Goal: Information Seeking & Learning: Learn about a topic

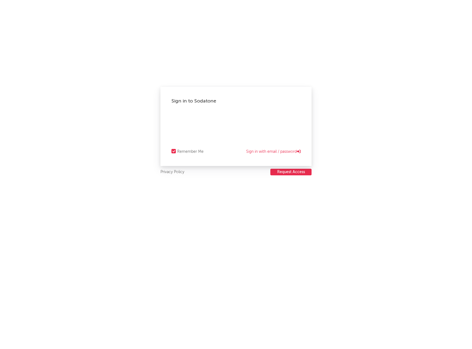
select select "recorded_music"
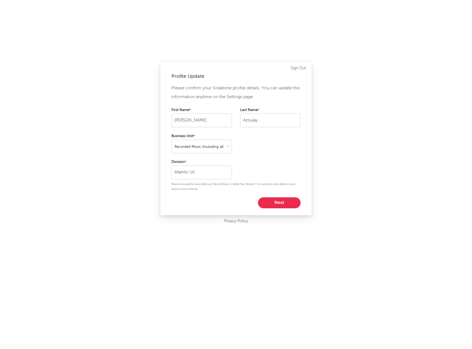
click at [285, 202] on button "Next" at bounding box center [279, 202] width 43 height 11
select select "marketing"
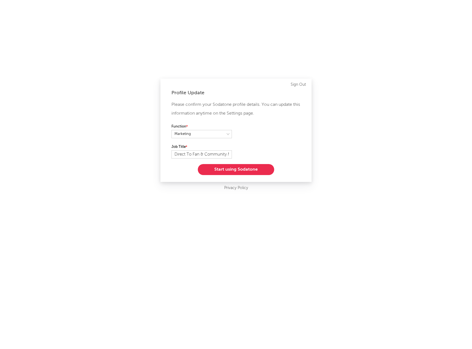
click at [260, 172] on button "Start using Sodatone" at bounding box center [236, 169] width 76 height 11
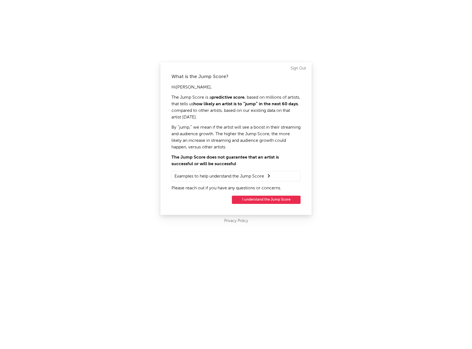
click at [262, 198] on button "I understand the Jump Score" at bounding box center [266, 200] width 69 height 8
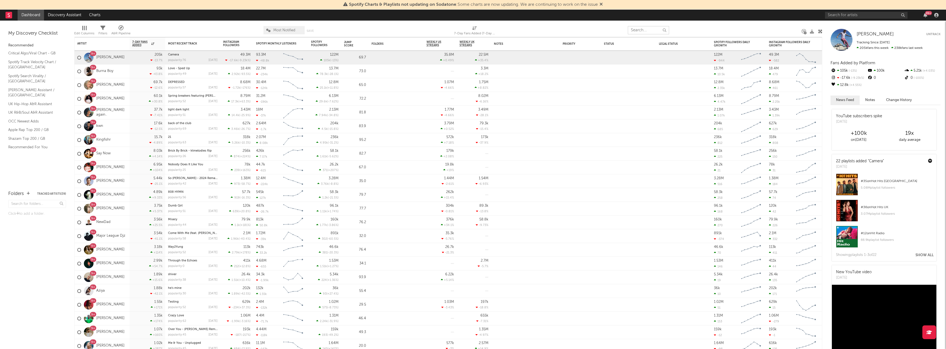
click at [472, 29] on input "text" at bounding box center [648, 30] width 41 height 8
click at [472, 24] on div at bounding box center [735, 30] width 125 height 14
click at [472, 29] on input "text" at bounding box center [648, 30] width 41 height 8
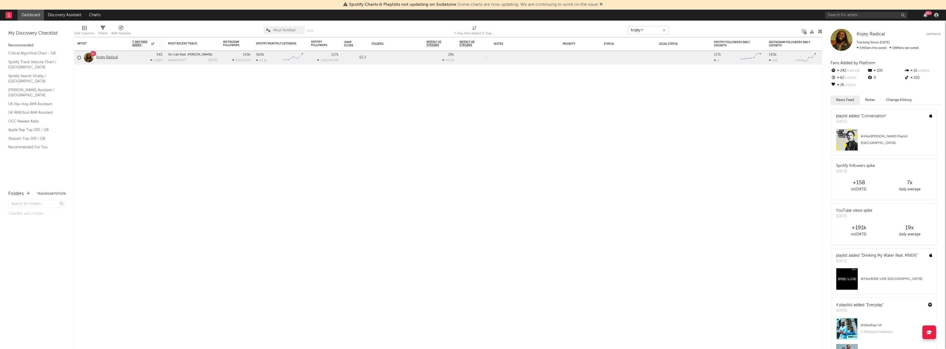
type input "kojey r"
click at [109, 57] on link "Kojey Radical" at bounding box center [107, 57] width 22 height 5
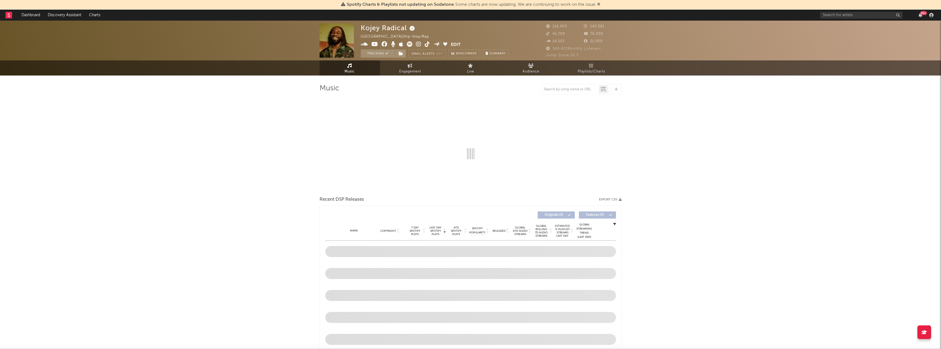
select select "6m"
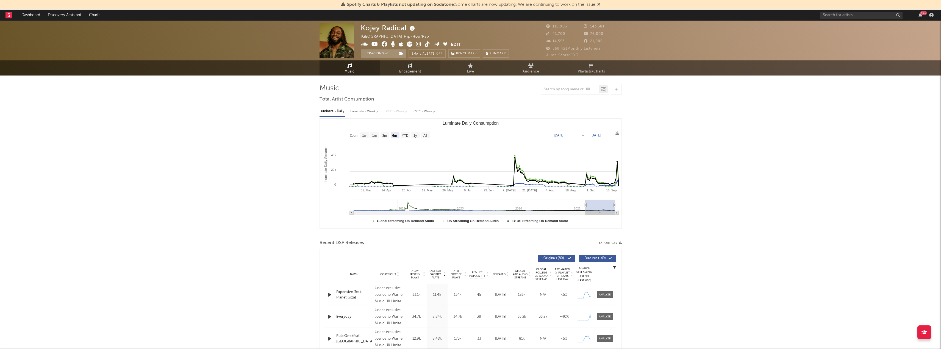
click at [413, 70] on span "Engagement" at bounding box center [410, 71] width 22 height 7
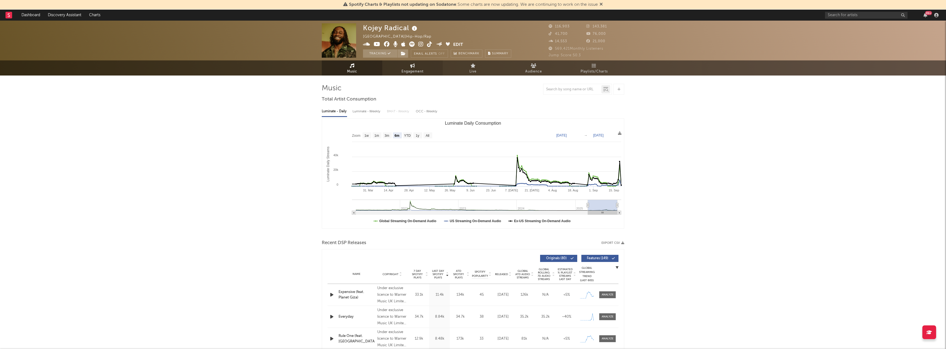
select select "1w"
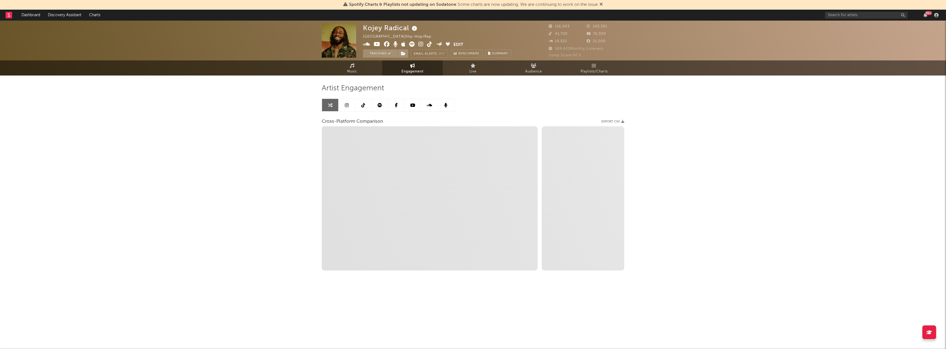
select select "1m"
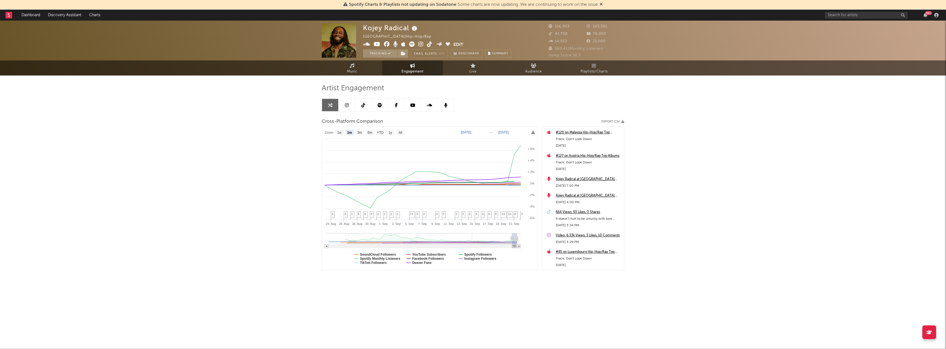
click at [347, 105] on icon at bounding box center [347, 105] width 4 height 4
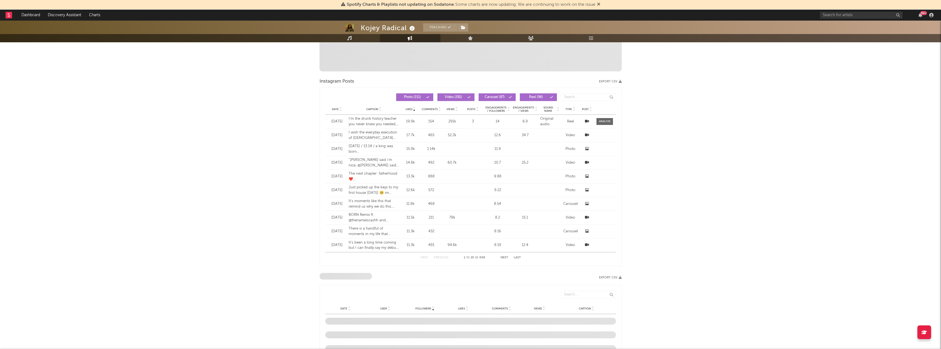
scroll to position [192, 0]
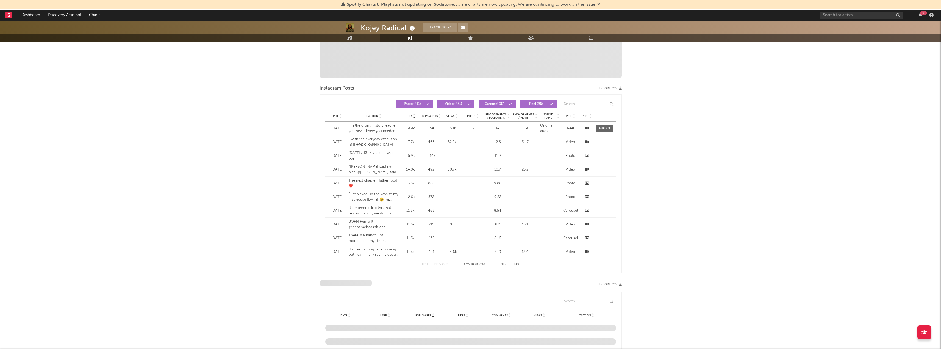
click at [293, 155] on div "Kojey Radical Tracking [GEOGRAPHIC_DATA] | Hip-Hop/Rap Edit Tracking Email Aler…" at bounding box center [470, 228] width 941 height 800
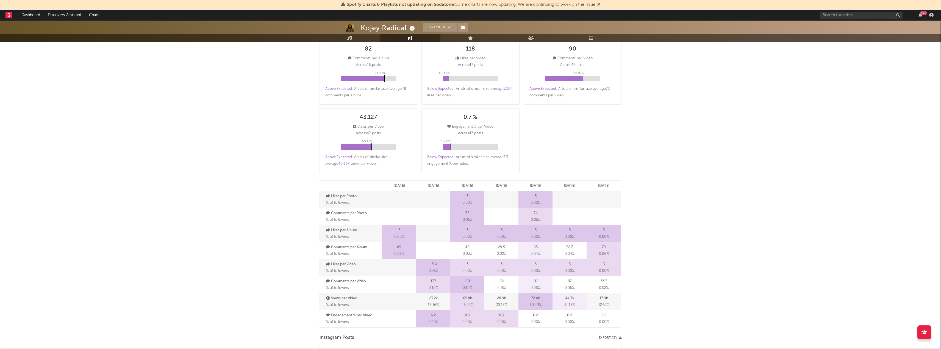
scroll to position [412, 0]
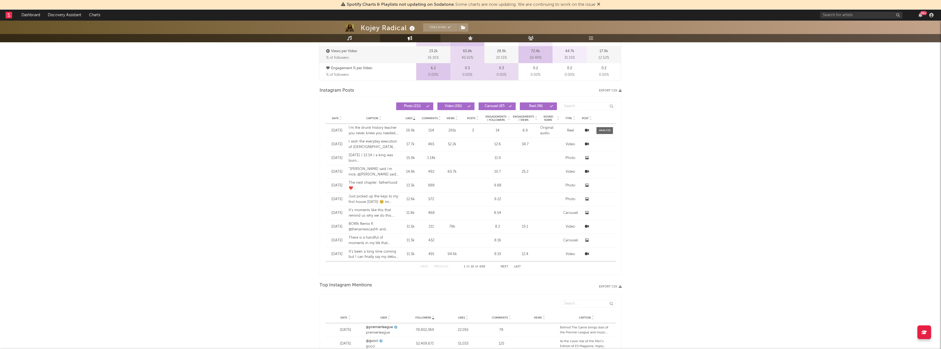
drag, startPoint x: 532, startPoint y: 105, endPoint x: 517, endPoint y: 105, distance: 15.4
click at [472, 105] on span "Reel ( 96 )" at bounding box center [536, 106] width 25 height 3
click at [472, 105] on span at bounding box center [498, 106] width 1 height 3
click at [443, 106] on span "Video ( 281 )" at bounding box center [453, 106] width 25 height 3
click at [339, 120] on div at bounding box center [340, 118] width 3 height 4
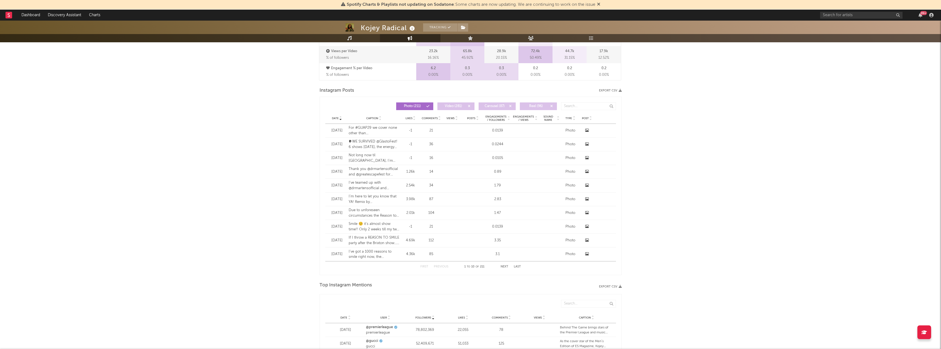
click at [338, 121] on div "Date Caption Likes Comments Views Posts Engagements / Followers Engagements / V…" at bounding box center [470, 118] width 291 height 11
click at [338, 118] on span "Date" at bounding box center [335, 118] width 7 height 3
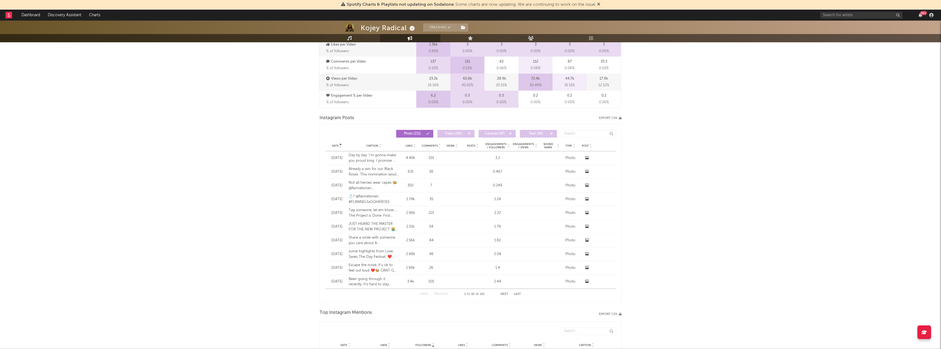
click at [337, 144] on span "Date" at bounding box center [335, 145] width 7 height 3
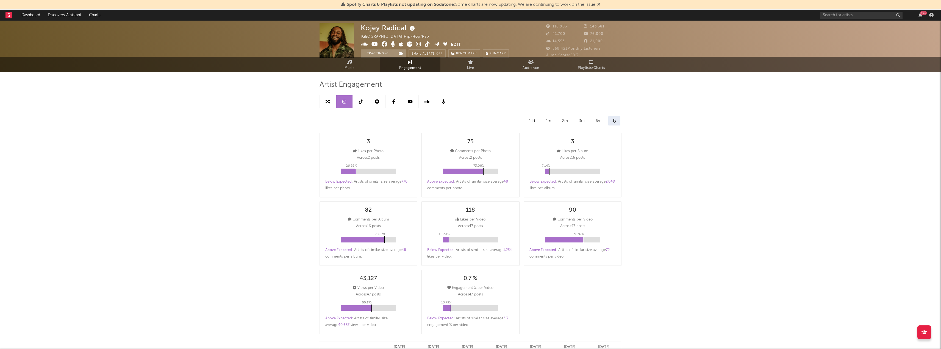
scroll to position [0, 0]
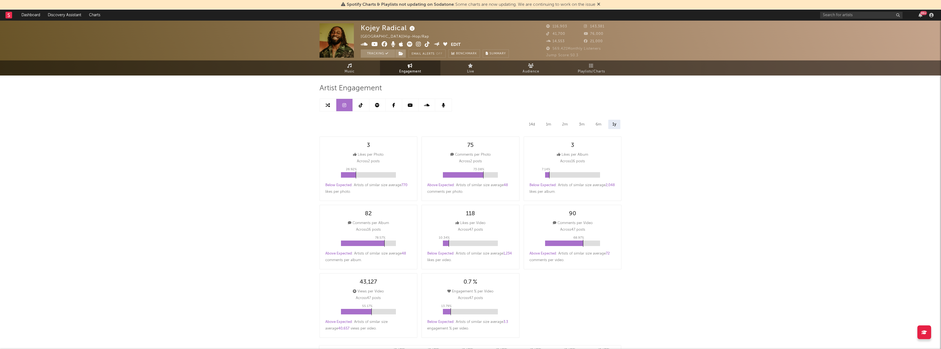
click at [472, 128] on div "1m" at bounding box center [548, 124] width 13 height 9
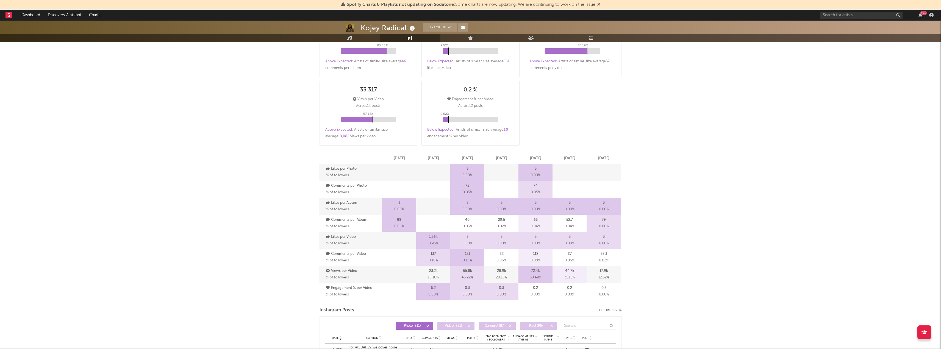
scroll to position [357, 0]
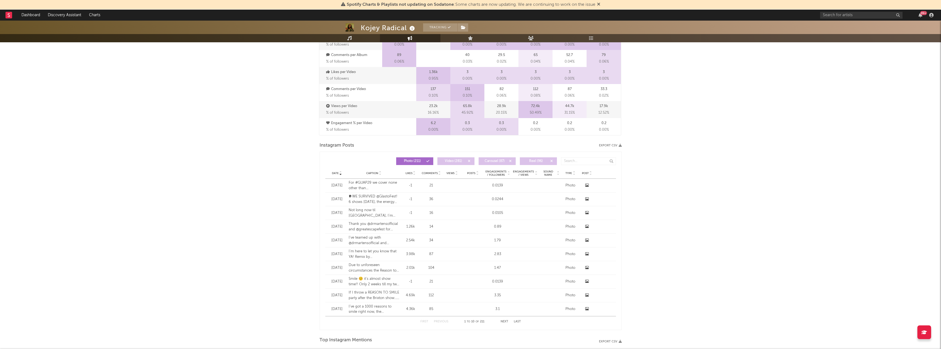
click at [338, 175] on div "Date" at bounding box center [337, 173] width 18 height 4
click at [448, 161] on span "Video ( 281 )" at bounding box center [453, 161] width 25 height 3
click at [472, 162] on span "Carousel ( 87 )" at bounding box center [494, 161] width 25 height 3
click at [472, 162] on span "Reel ( 96 )" at bounding box center [536, 161] width 25 height 3
click at [335, 173] on span "Date" at bounding box center [335, 173] width 7 height 3
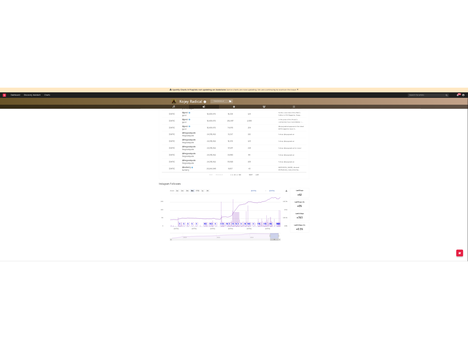
scroll to position [704, 0]
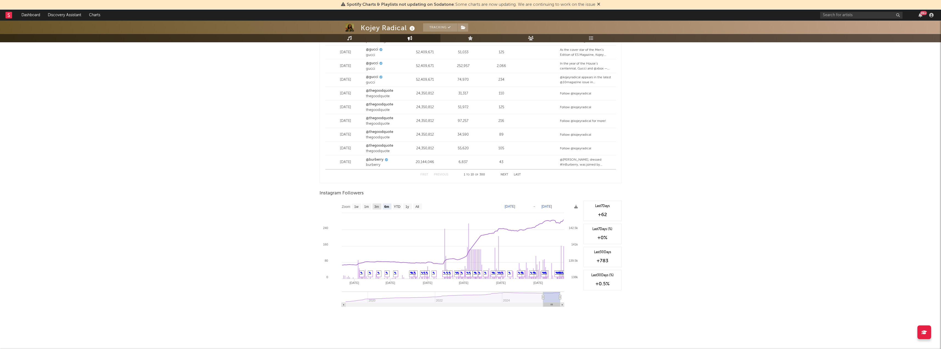
click at [378, 207] on text "3m" at bounding box center [376, 207] width 5 height 4
select select "3m"
type input "[DATE]"
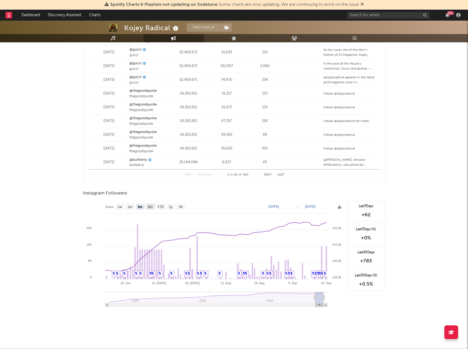
click at [150, 207] on text "6m" at bounding box center [150, 207] width 5 height 4
select select "6m"
type input "[DATE]"
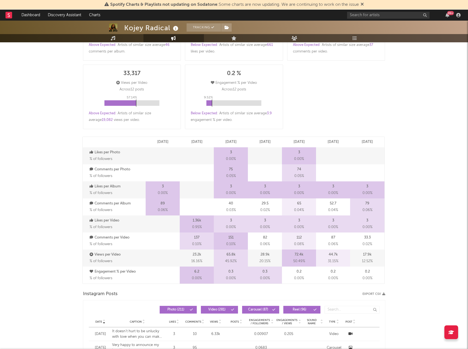
scroll to position [0, 0]
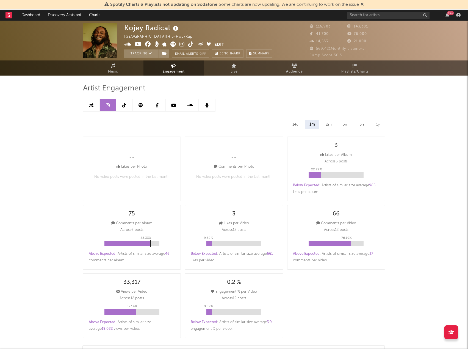
click at [140, 103] on link at bounding box center [141, 105] width 16 height 12
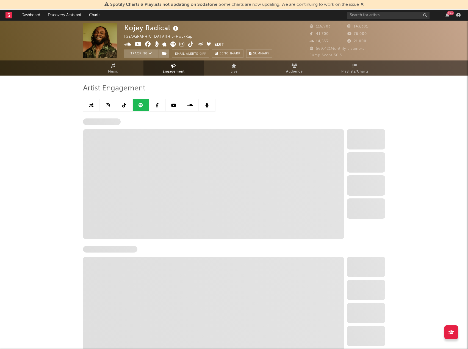
click at [123, 108] on link at bounding box center [124, 105] width 16 height 12
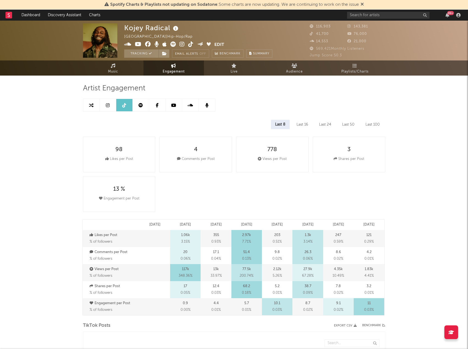
select select "6m"
click at [164, 104] on link at bounding box center [157, 105] width 16 height 12
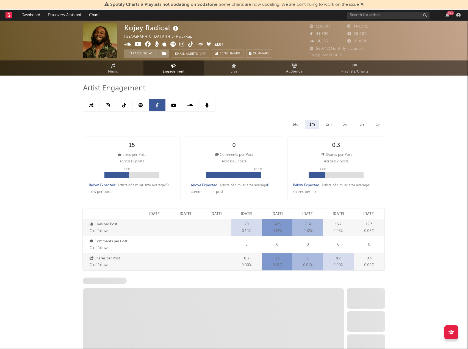
click at [145, 106] on link at bounding box center [141, 105] width 16 height 12
select select "6m"
select select "1w"
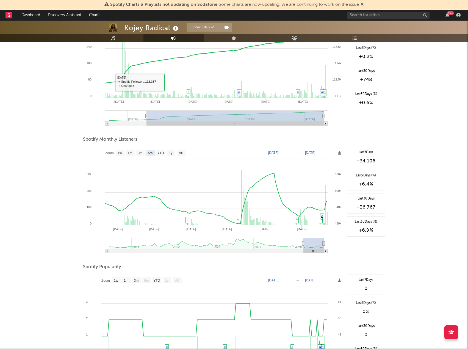
scroll to position [110, 0]
drag, startPoint x: 324, startPoint y: 243, endPoint x: 367, endPoint y: 243, distance: 42.9
click at [367, 243] on div "Zoom 1w 1m 3m 6m YTD 1y All [DATE] [DATE] Created with Highcharts 10.3.3 Sep '[…" at bounding box center [234, 202] width 302 height 110
click at [159, 152] on text "YTD" at bounding box center [160, 153] width 7 height 4
select select "YTD"
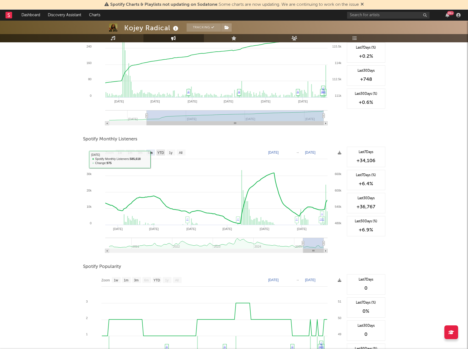
type input "[DATE]"
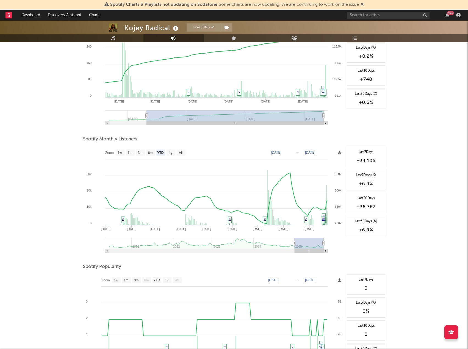
click at [172, 152] on text "1y" at bounding box center [171, 153] width 4 height 4
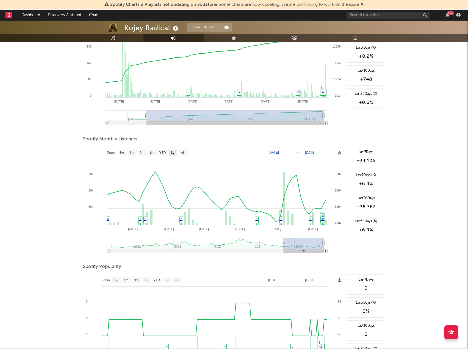
select select "1y"
type input "[DATE]"
click at [180, 153] on rect at bounding box center [183, 153] width 9 height 6
select select "All"
type input "[DATE]"
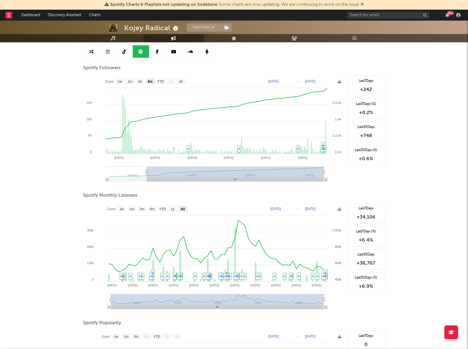
scroll to position [0, 0]
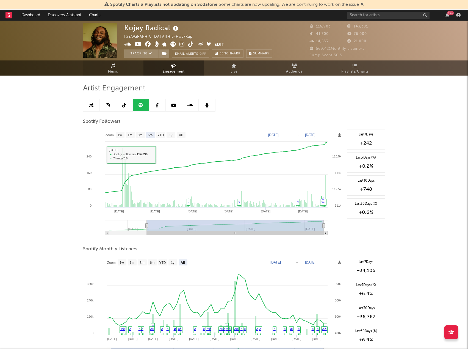
click at [113, 69] on span "Music" at bounding box center [113, 71] width 10 height 7
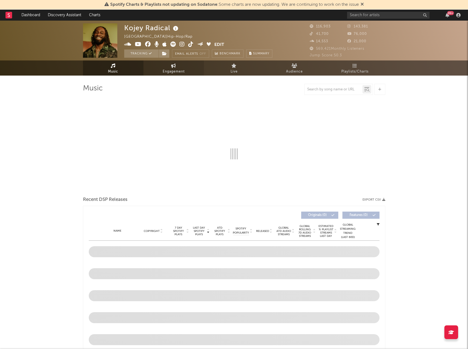
click at [170, 74] on span "Engagement" at bounding box center [174, 71] width 22 height 7
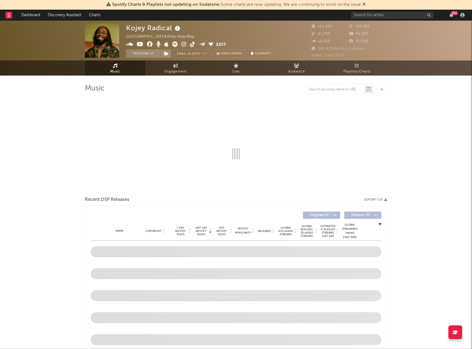
select select "1w"
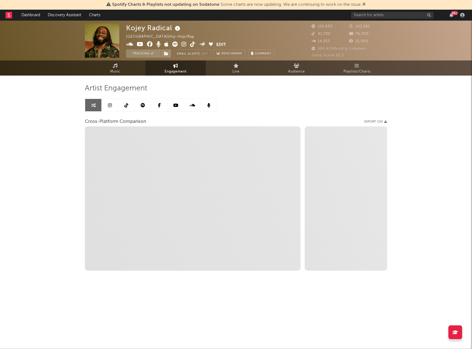
click at [112, 110] on link at bounding box center [110, 105] width 16 height 12
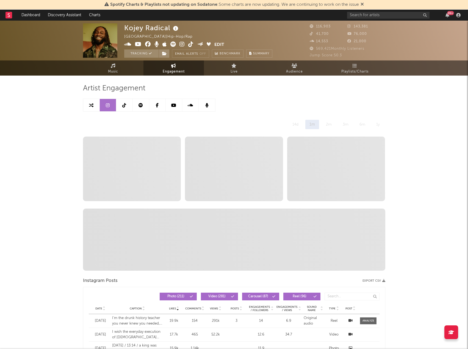
select select "6m"
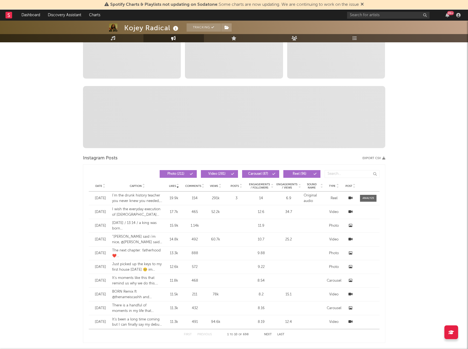
scroll to position [137, 0]
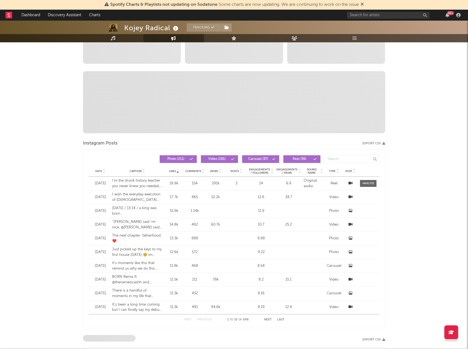
click at [99, 170] on span "Date" at bounding box center [98, 171] width 7 height 3
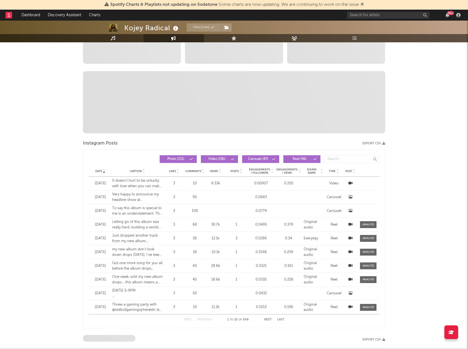
click at [98, 172] on span "Date" at bounding box center [98, 171] width 7 height 3
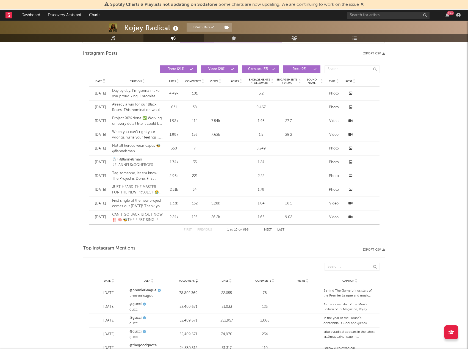
scroll to position [440, 0]
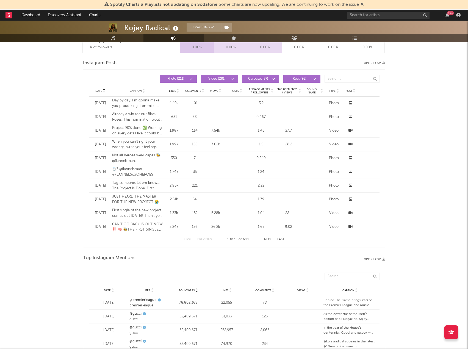
click at [97, 90] on span "Date" at bounding box center [98, 90] width 7 height 3
